Goal: Information Seeking & Learning: Find specific page/section

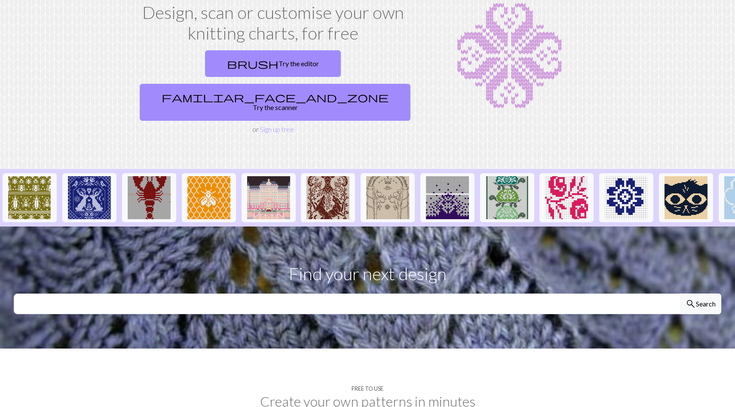
scroll to position [20, 0]
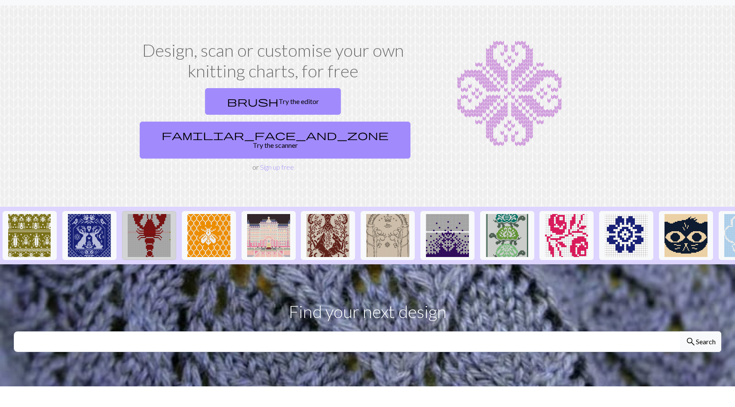
click at [141, 214] on img at bounding box center [149, 235] width 43 height 43
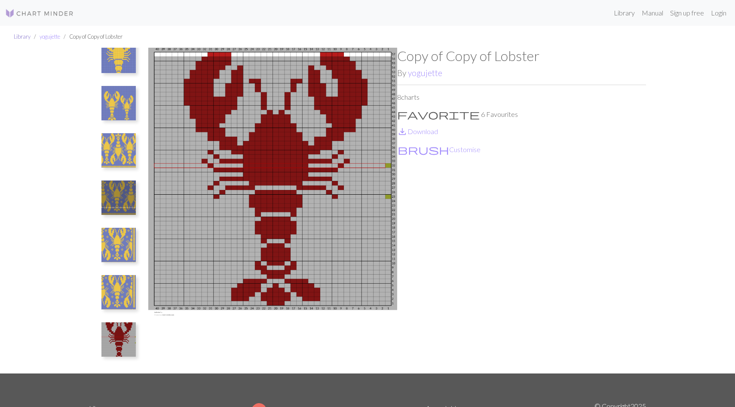
click at [22, 34] on link "Library" at bounding box center [22, 36] width 17 height 7
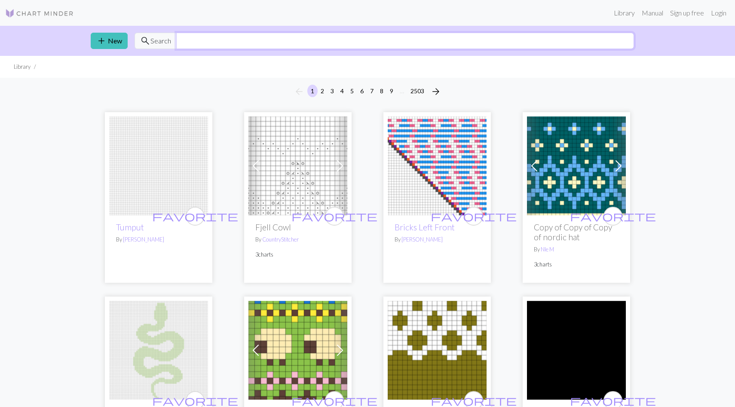
click at [315, 40] on input "text" at bounding box center [405, 41] width 458 height 16
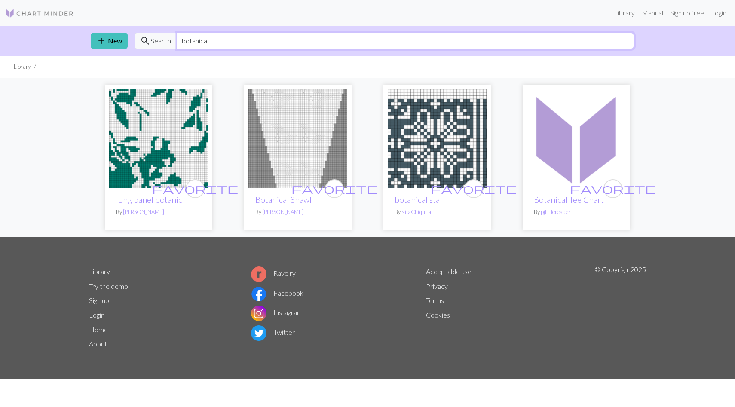
click at [327, 40] on input "botanical" at bounding box center [405, 41] width 458 height 16
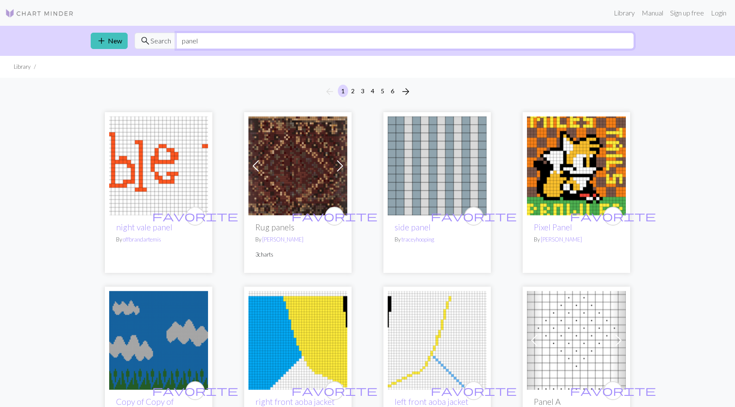
click at [327, 40] on input "panel" at bounding box center [405, 41] width 458 height 16
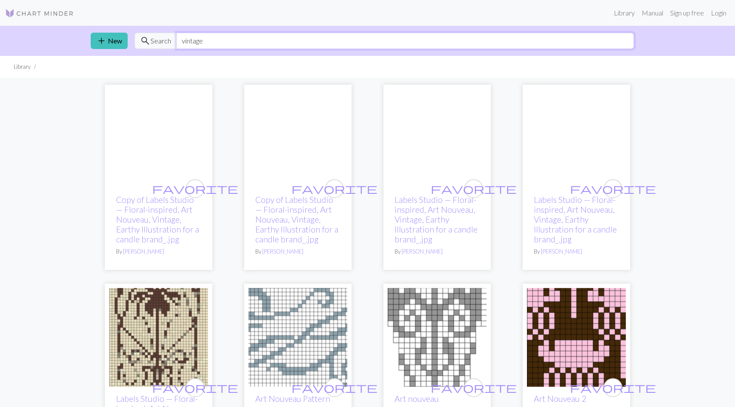
type input "vintage"
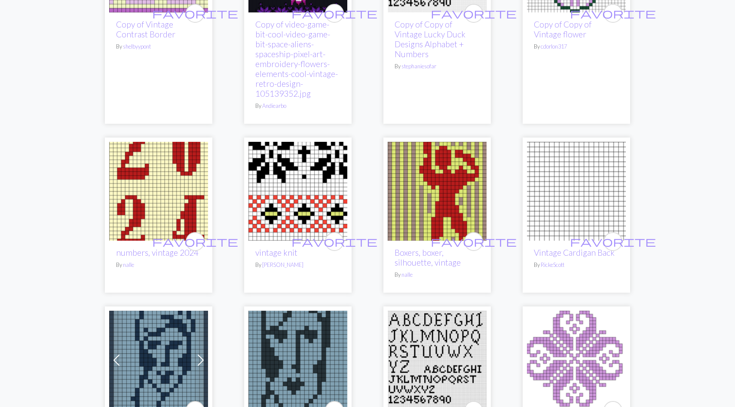
scroll to position [1737, 0]
